Goal: Navigation & Orientation: Find specific page/section

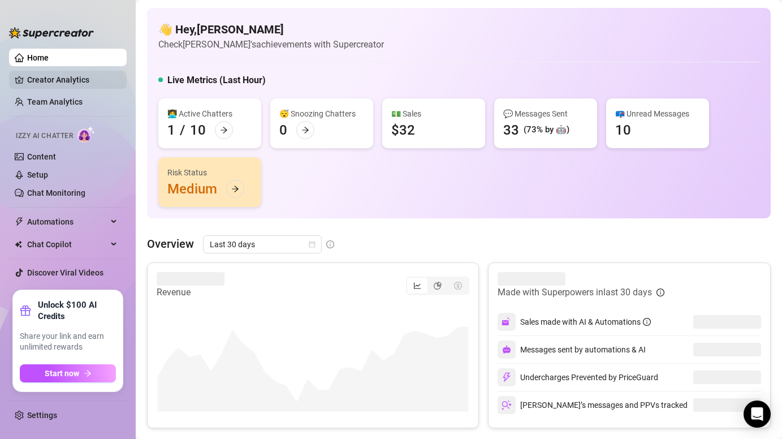
click at [54, 78] on link "Creator Analytics" at bounding box center [72, 80] width 90 height 18
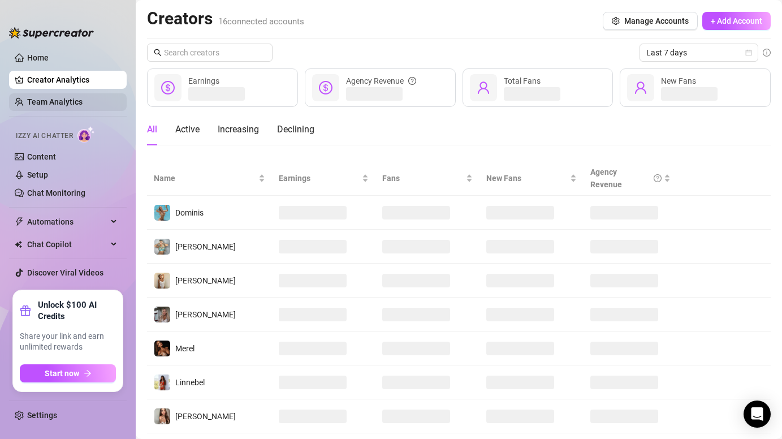
click at [59, 101] on link "Team Analytics" at bounding box center [54, 101] width 55 height 9
